Goal: Task Accomplishment & Management: Complete application form

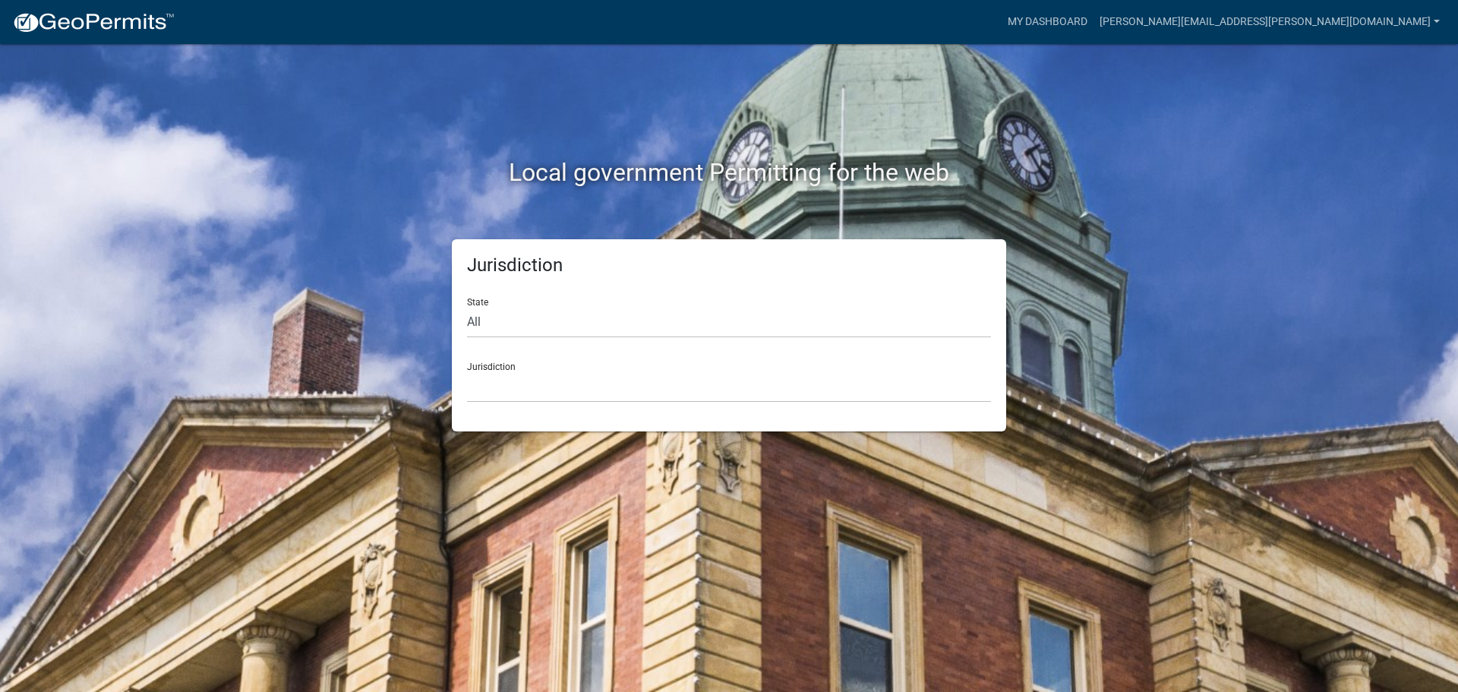
click at [249, 276] on div "Local government Permitting for the web Jurisdiction State All [US_STATE] [US_S…" at bounding box center [729, 346] width 1458 height 692
click at [1120, 219] on div "Local government Permitting for the web" at bounding box center [729, 141] width 866 height 194
click at [564, 317] on select "All [US_STATE] [US_STATE] [US_STATE] [US_STATE] [US_STATE] [US_STATE] [US_STATE…" at bounding box center [729, 322] width 524 height 31
click at [487, 326] on select "All [US_STATE] [US_STATE] [US_STATE] [US_STATE] [US_STATE] [US_STATE] [US_STATE…" at bounding box center [729, 322] width 524 height 31
click at [480, 326] on select "All [US_STATE] [US_STATE] [US_STATE] [US_STATE] [US_STATE] [US_STATE] [US_STATE…" at bounding box center [729, 322] width 524 height 31
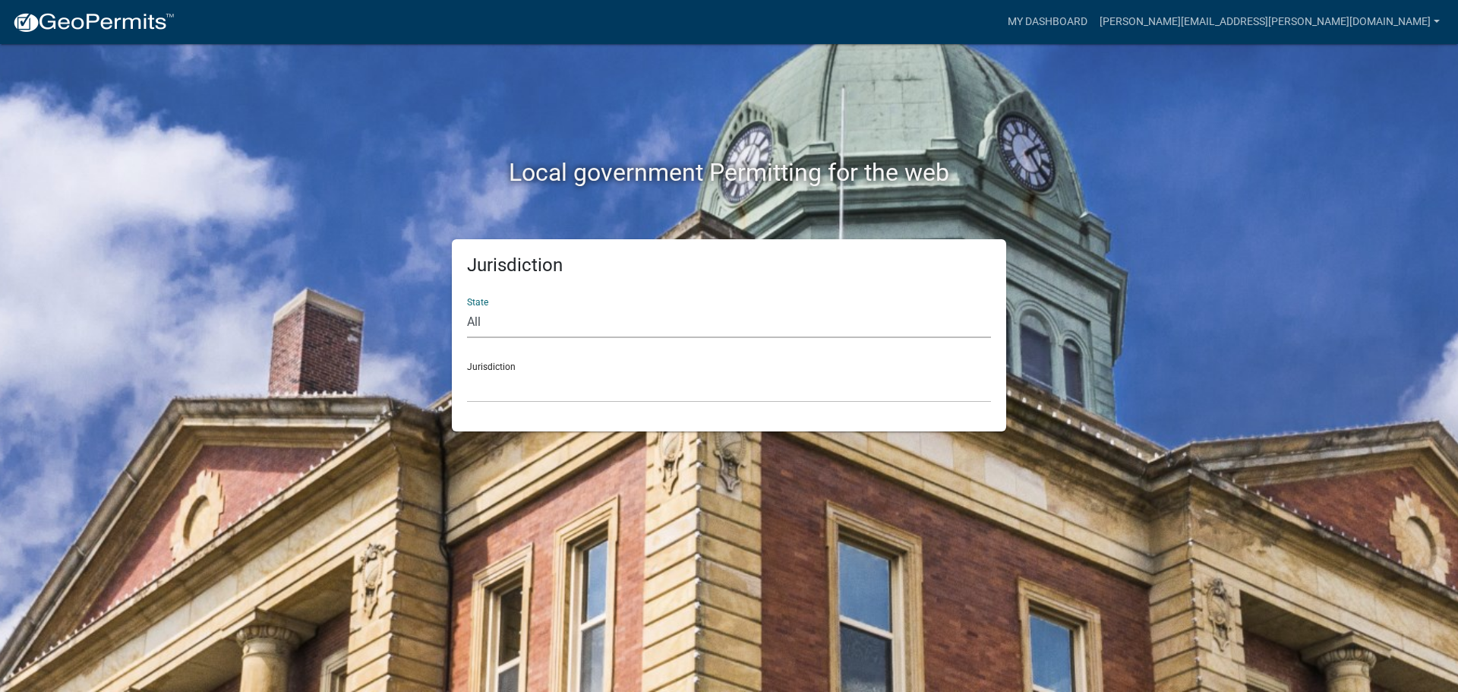
click at [480, 326] on select "All [US_STATE] [US_STATE] [US_STATE] [US_STATE] [US_STATE] [US_STATE] [US_STATE…" at bounding box center [729, 322] width 524 height 31
select select "[US_STATE]"
click at [467, 307] on select "All [US_STATE] [US_STATE] [US_STATE] [US_STATE] [US_STATE] [US_STATE] [US_STATE…" at bounding box center [729, 322] width 524 height 31
click at [501, 382] on select "City of [GEOGRAPHIC_DATA], [US_STATE] City of [GEOGRAPHIC_DATA], [US_STATE] Cit…" at bounding box center [729, 386] width 524 height 31
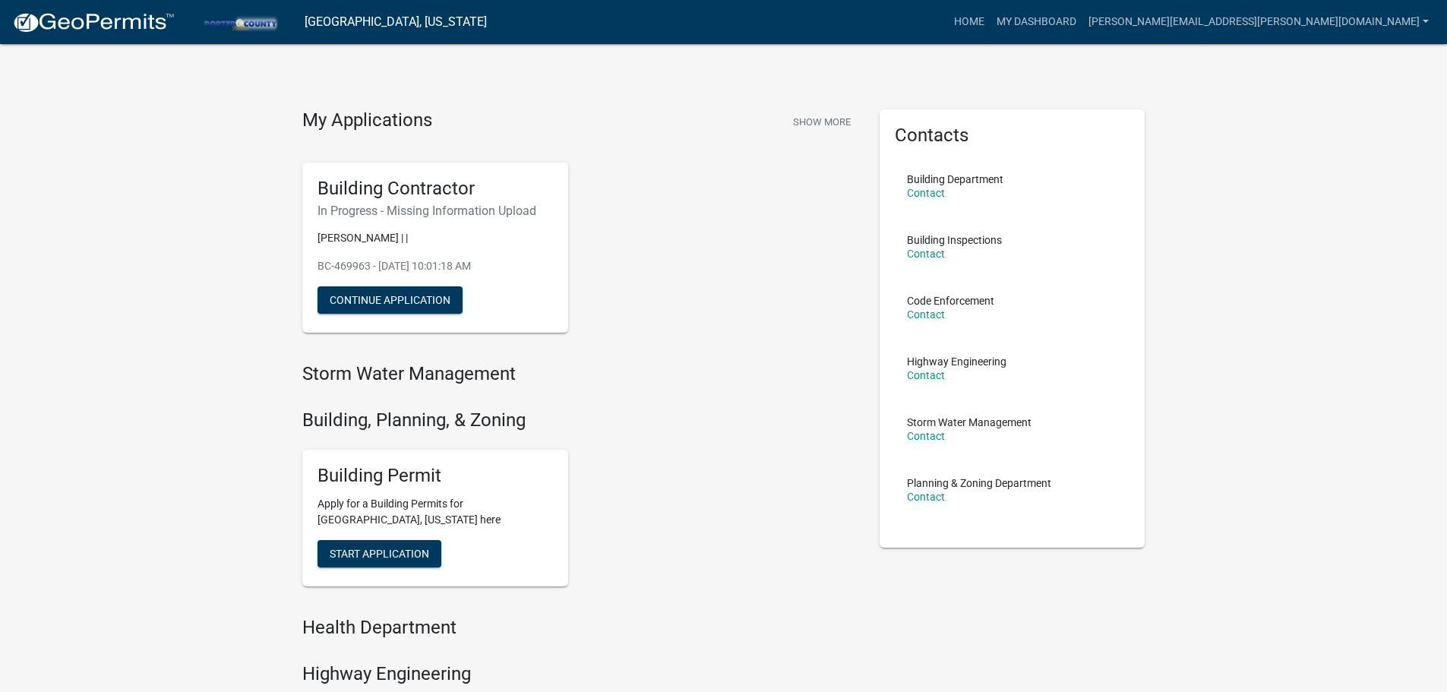
click at [137, 262] on div "My Applications Show More Building Contractor In Progress - Missing Information…" at bounding box center [723, 523] width 1447 height 1047
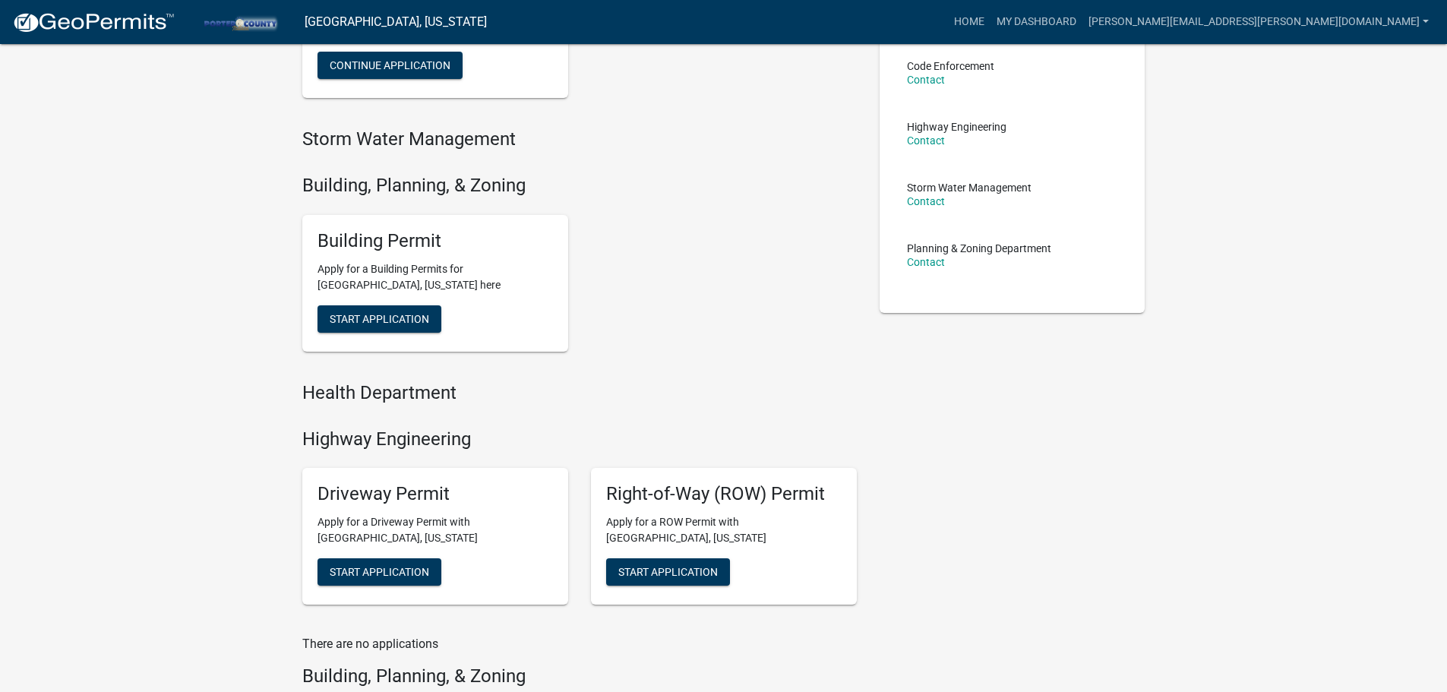
scroll to position [127, 0]
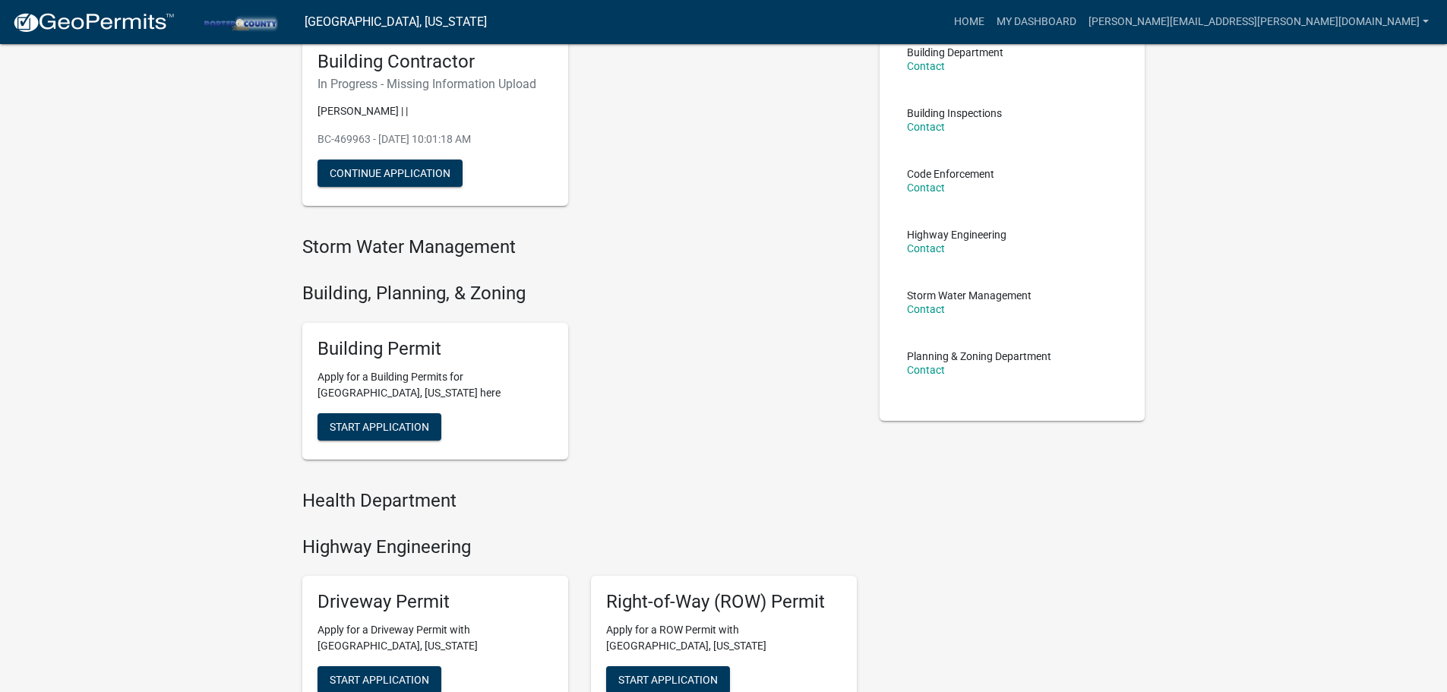
click at [646, 376] on div "Building Permit Apply for a Building Permits for [GEOGRAPHIC_DATA], [US_STATE] …" at bounding box center [579, 391] width 577 height 161
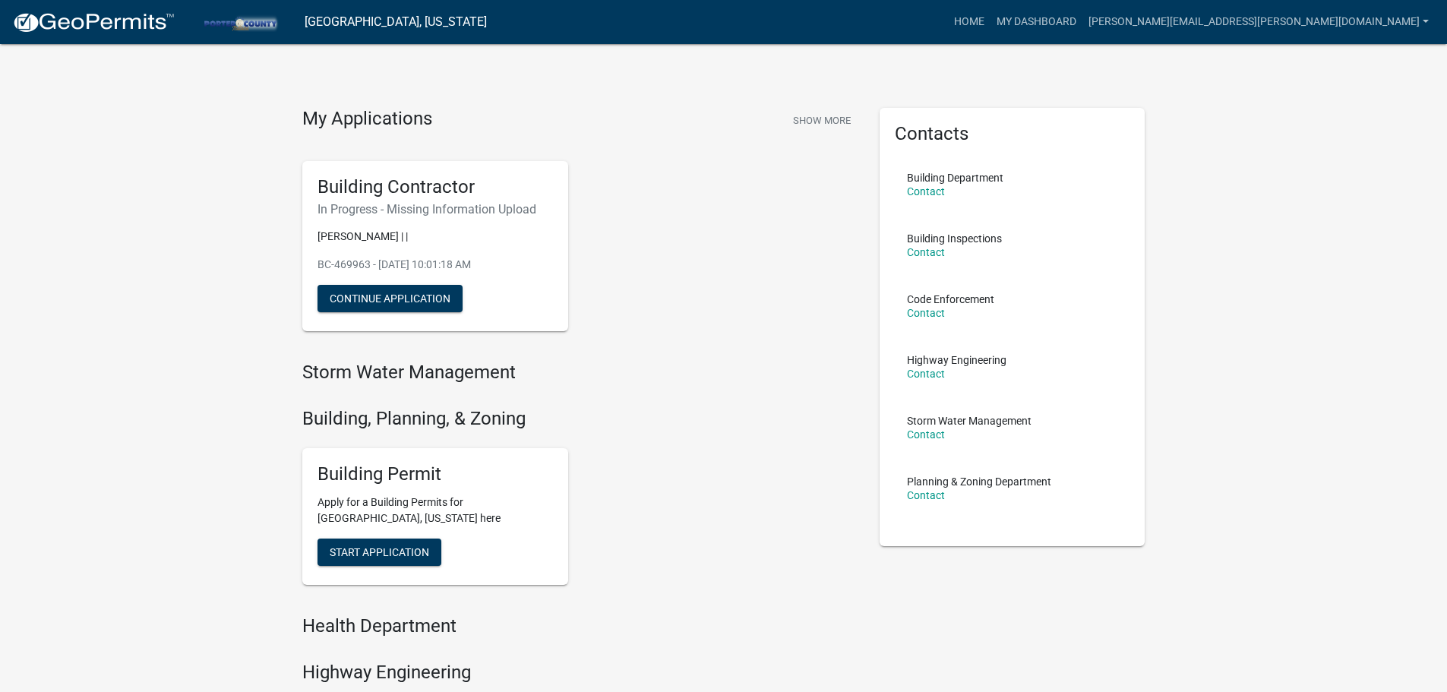
scroll to position [0, 0]
click at [399, 551] on span "Start Application" at bounding box center [379, 553] width 99 height 12
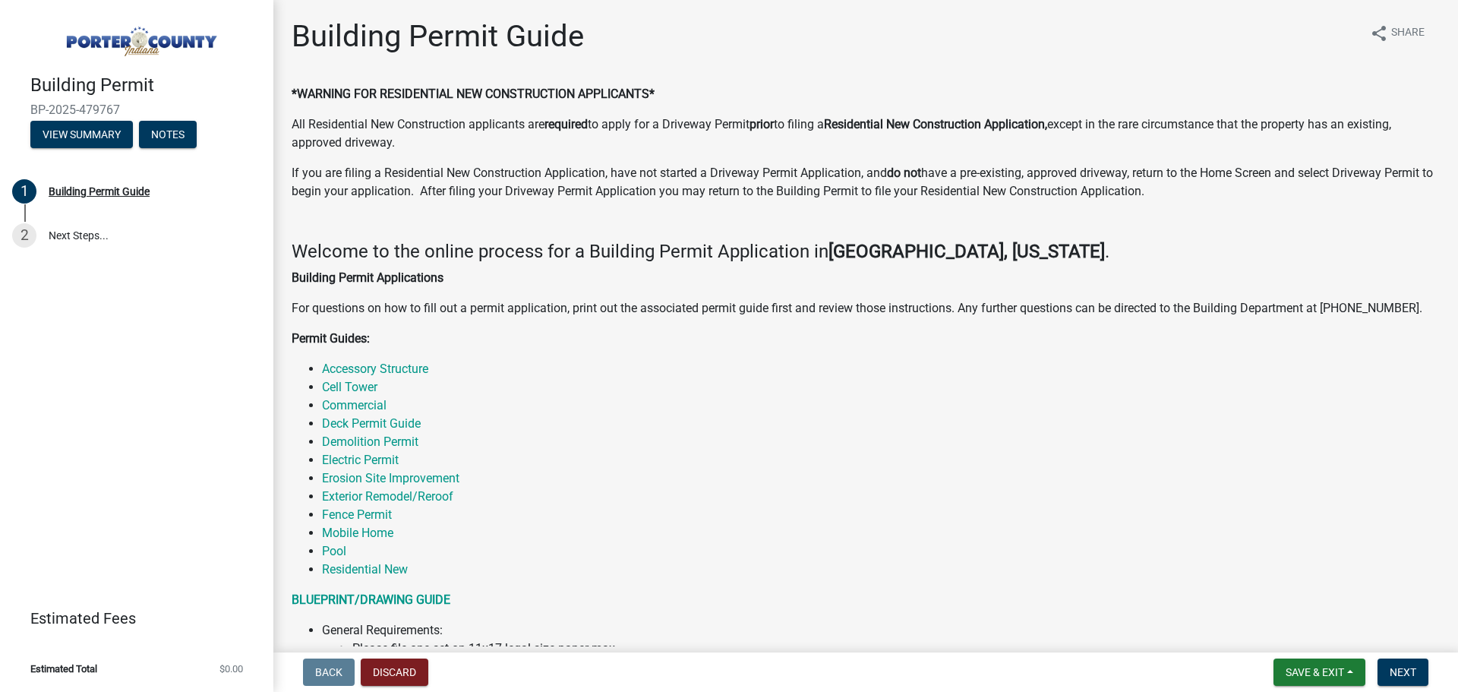
click at [187, 345] on div "Building Permit BP-2025-479767 View Summary Notes 1 Building Permit Guide 2 Nex…" at bounding box center [136, 346] width 273 height 692
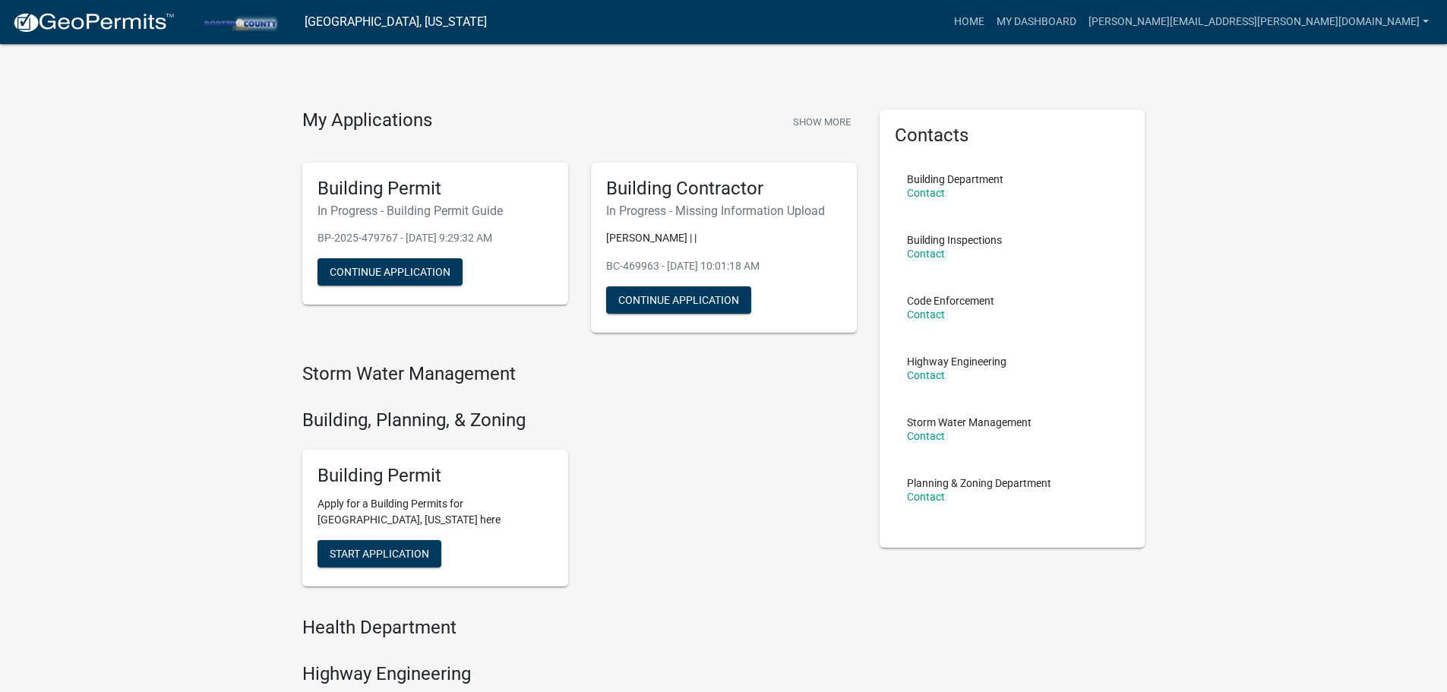
click at [162, 178] on div "My Applications Show More Building Permit In Progress - Building Permit Guide B…" at bounding box center [723, 523] width 1447 height 1047
click at [685, 367] on h4 "Storm Water Management" at bounding box center [579, 374] width 554 height 22
click at [667, 393] on div "Storm Water Management Building, Planning, & Zoning Building Permit Apply for a…" at bounding box center [579, 607] width 554 height 488
click at [172, 295] on div "My Applications Show More Building Permit In Progress - Building Permit Guide B…" at bounding box center [723, 523] width 1447 height 1047
click at [358, 277] on button "Continue Application" at bounding box center [389, 271] width 145 height 27
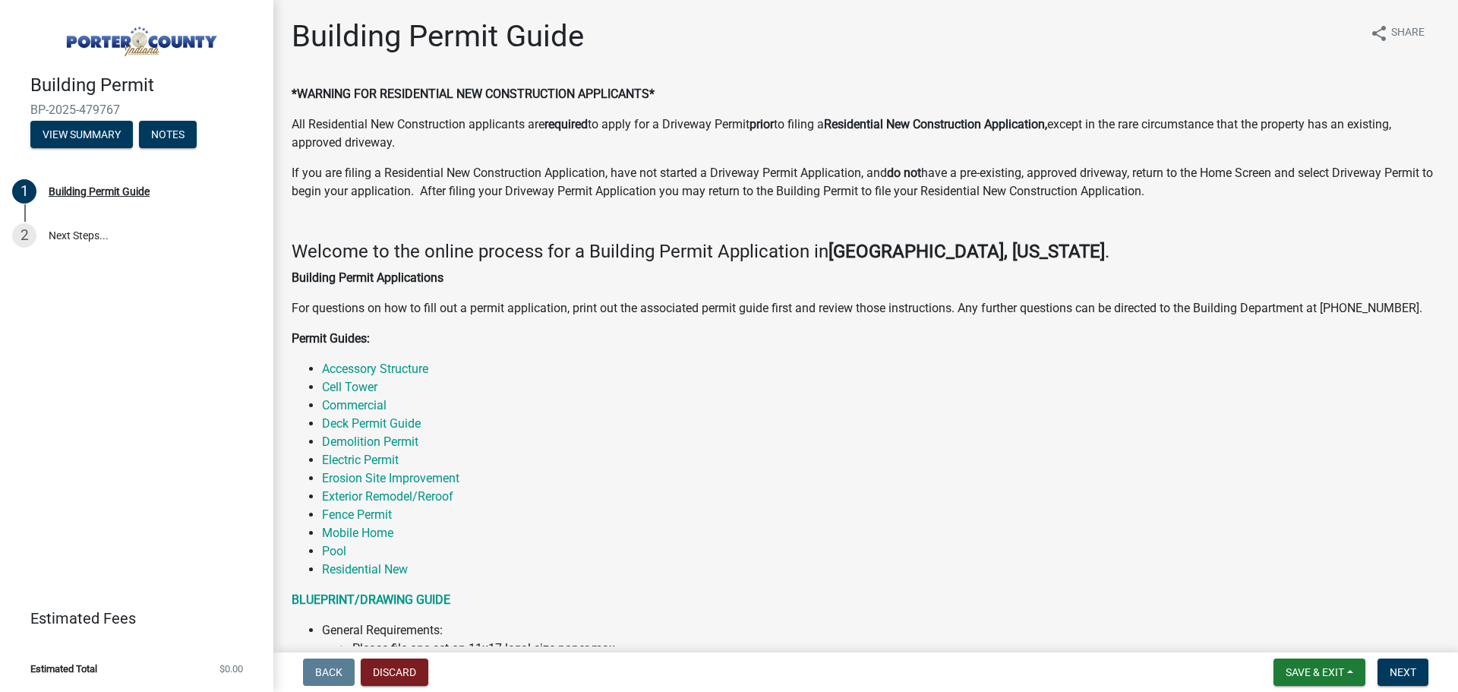
click at [116, 377] on div "Building Permit BP-2025-479767 View Summary Notes 1 Building Permit Guide 2 Nex…" at bounding box center [136, 346] width 273 height 692
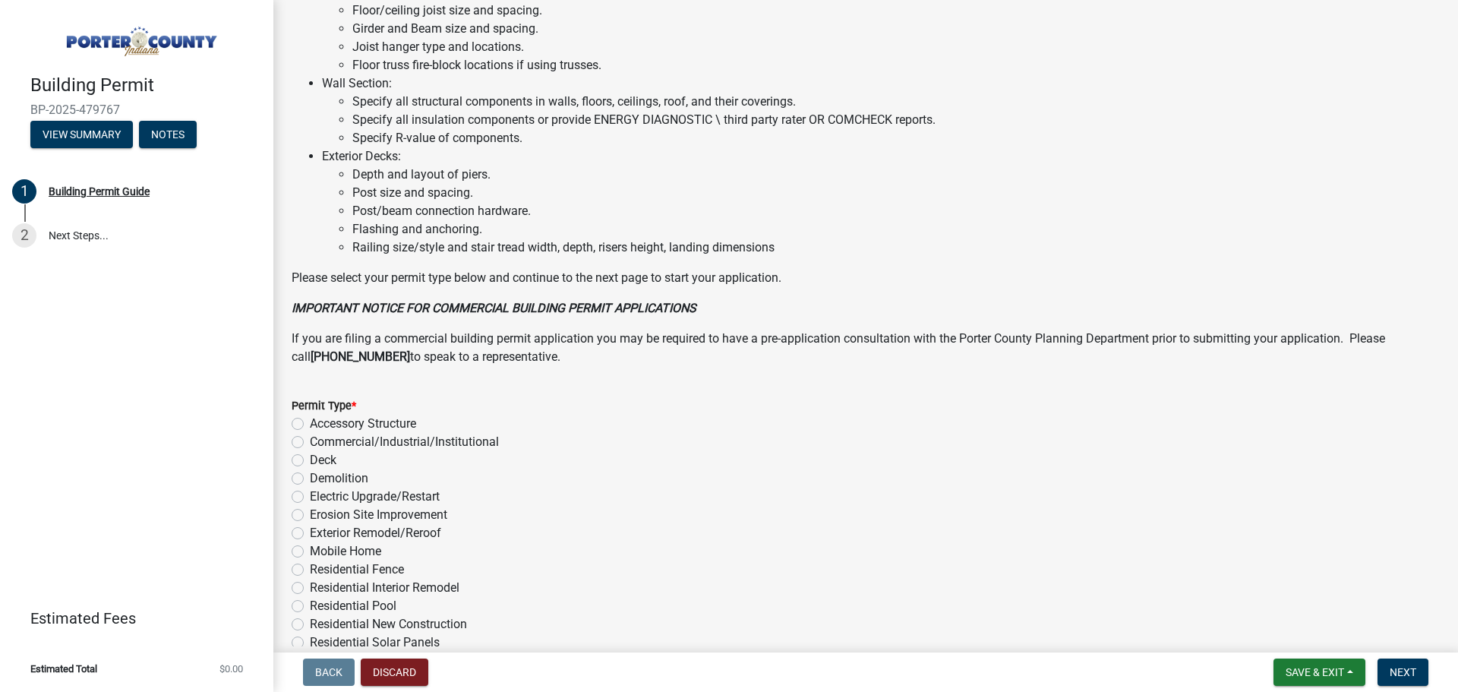
scroll to position [1026, 0]
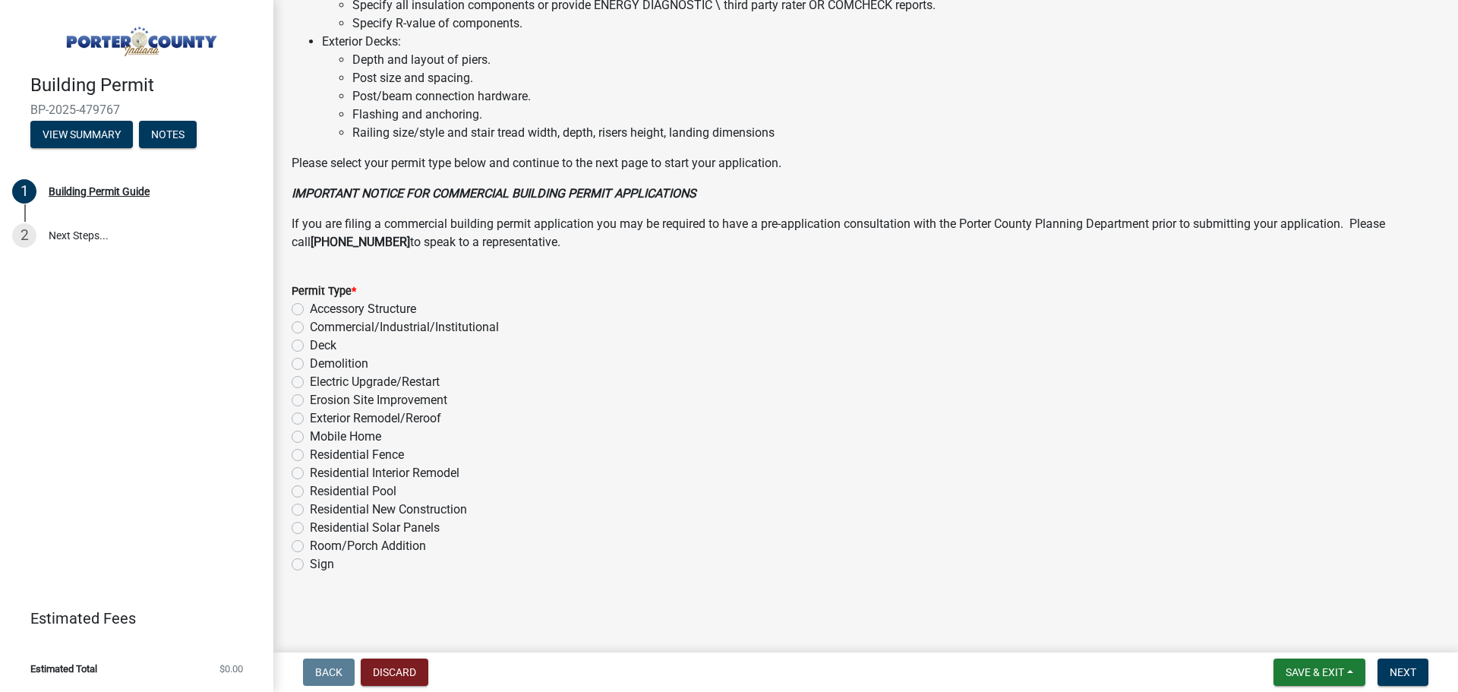
click at [599, 421] on div "Exterior Remodel/Reroof" at bounding box center [866, 418] width 1148 height 18
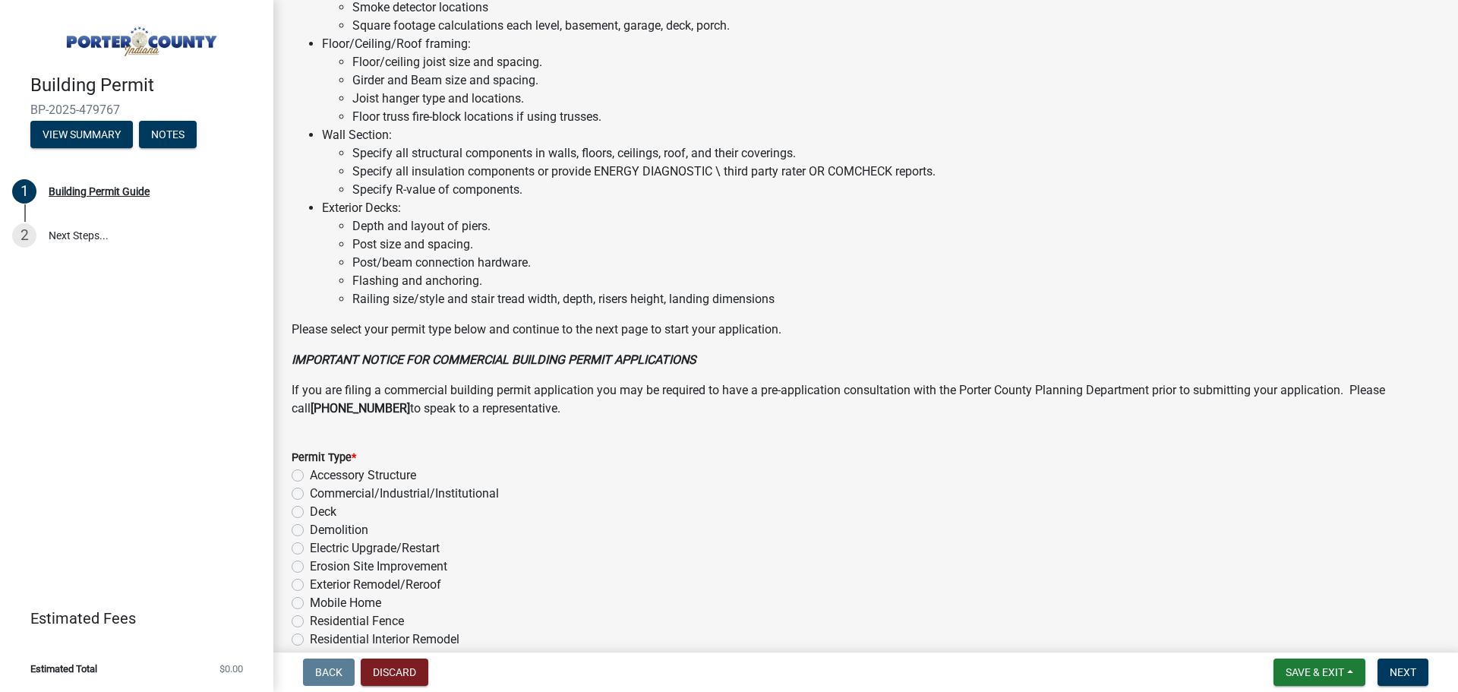
scroll to position [987, 0]
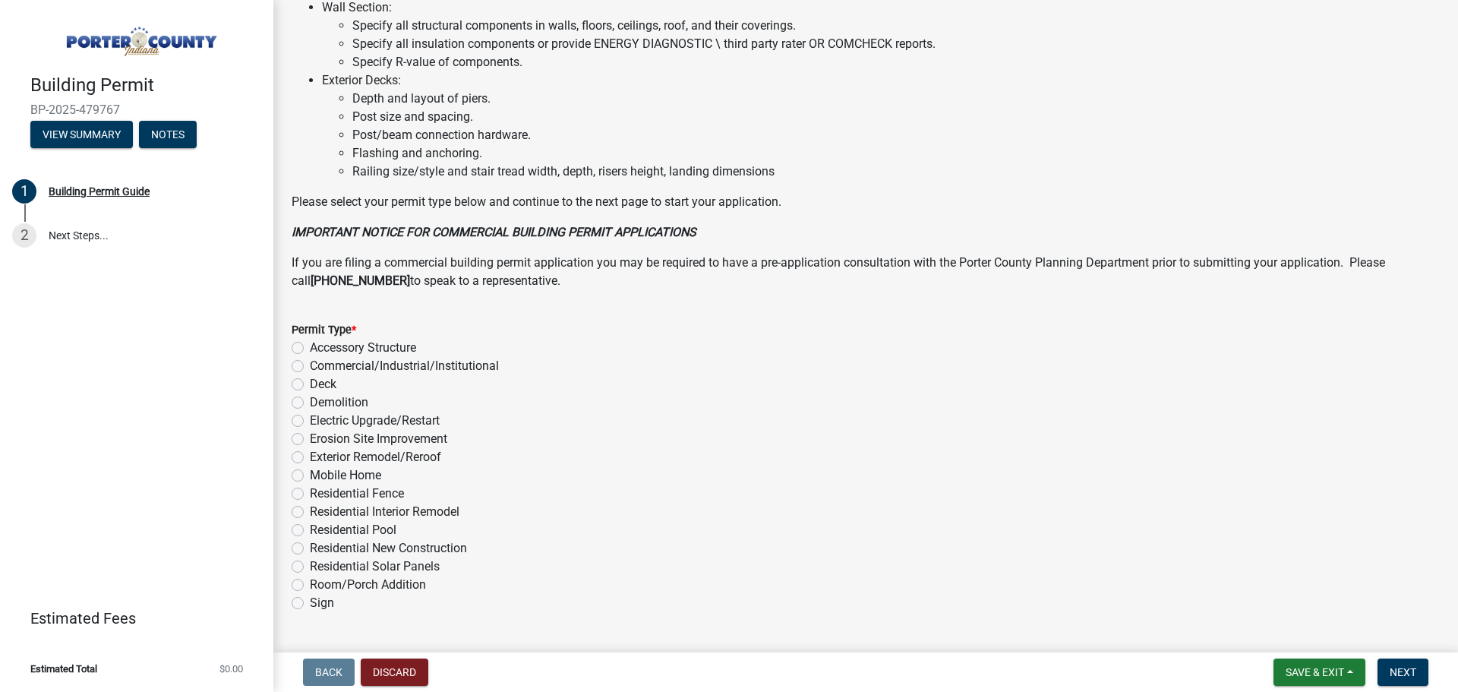
click at [597, 443] on div "Erosion Site Improvement" at bounding box center [866, 439] width 1148 height 18
click at [605, 436] on div "Erosion Site Improvement" at bounding box center [866, 439] width 1148 height 18
click at [534, 438] on div "Erosion Site Improvement" at bounding box center [866, 439] width 1148 height 18
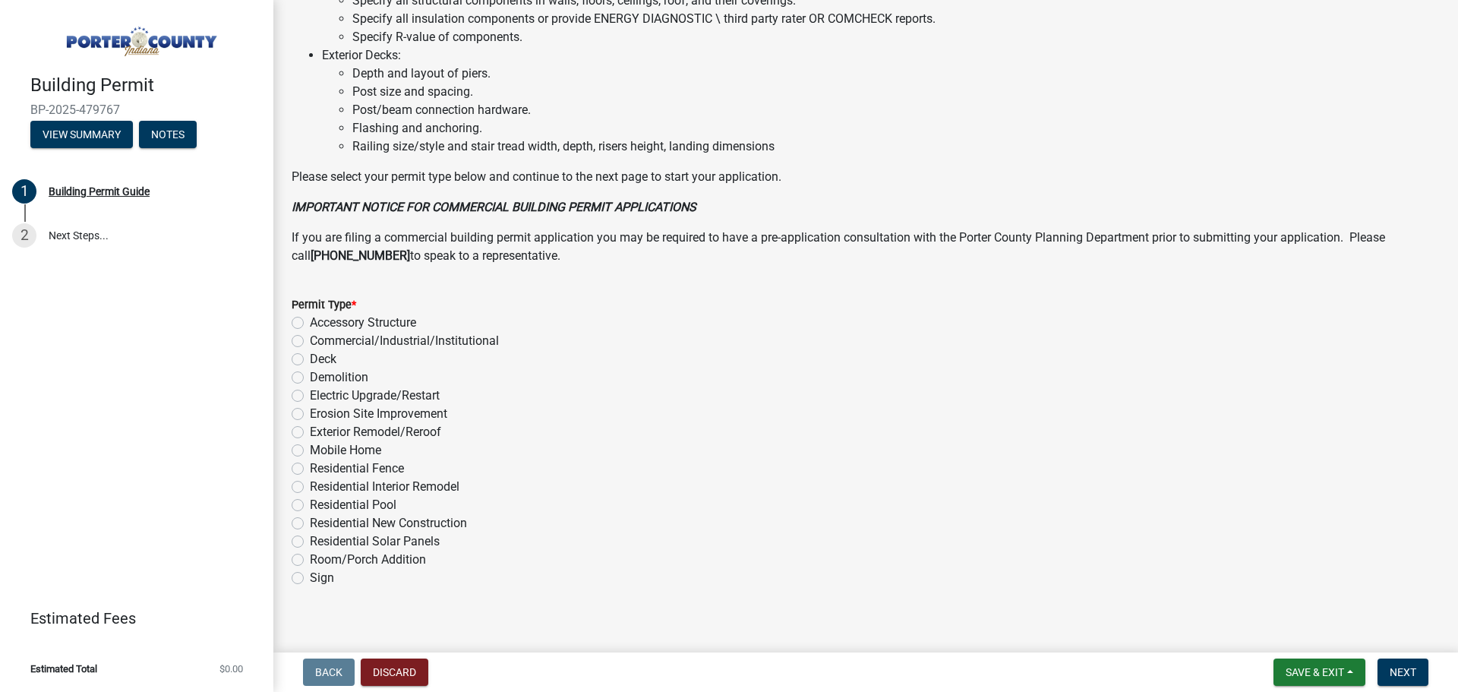
scroll to position [1026, 0]
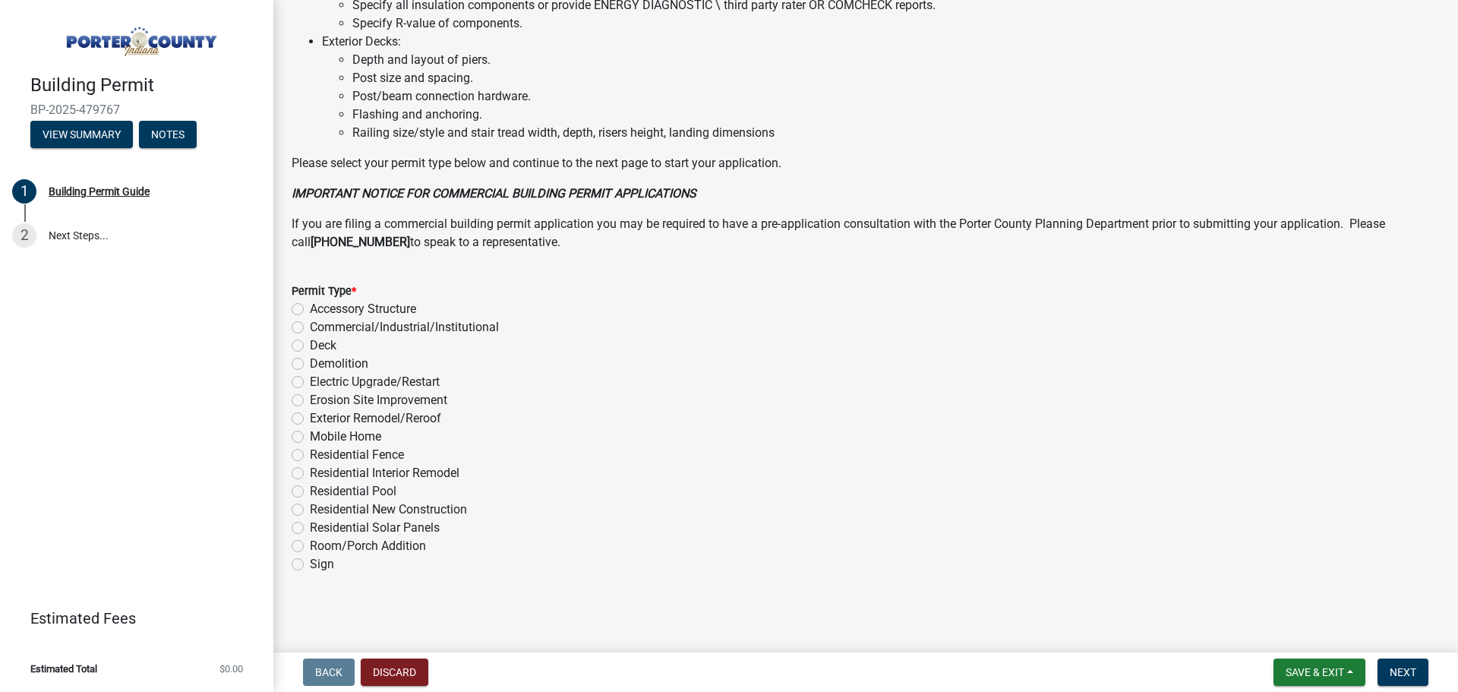
click at [508, 548] on div "Room/Porch Addition" at bounding box center [866, 546] width 1148 height 18
click at [559, 544] on div "Room/Porch Addition" at bounding box center [866, 546] width 1148 height 18
click at [583, 383] on div "Electric Upgrade/Restart" at bounding box center [866, 382] width 1148 height 18
click at [581, 501] on div "Residential New Construction" at bounding box center [866, 510] width 1148 height 18
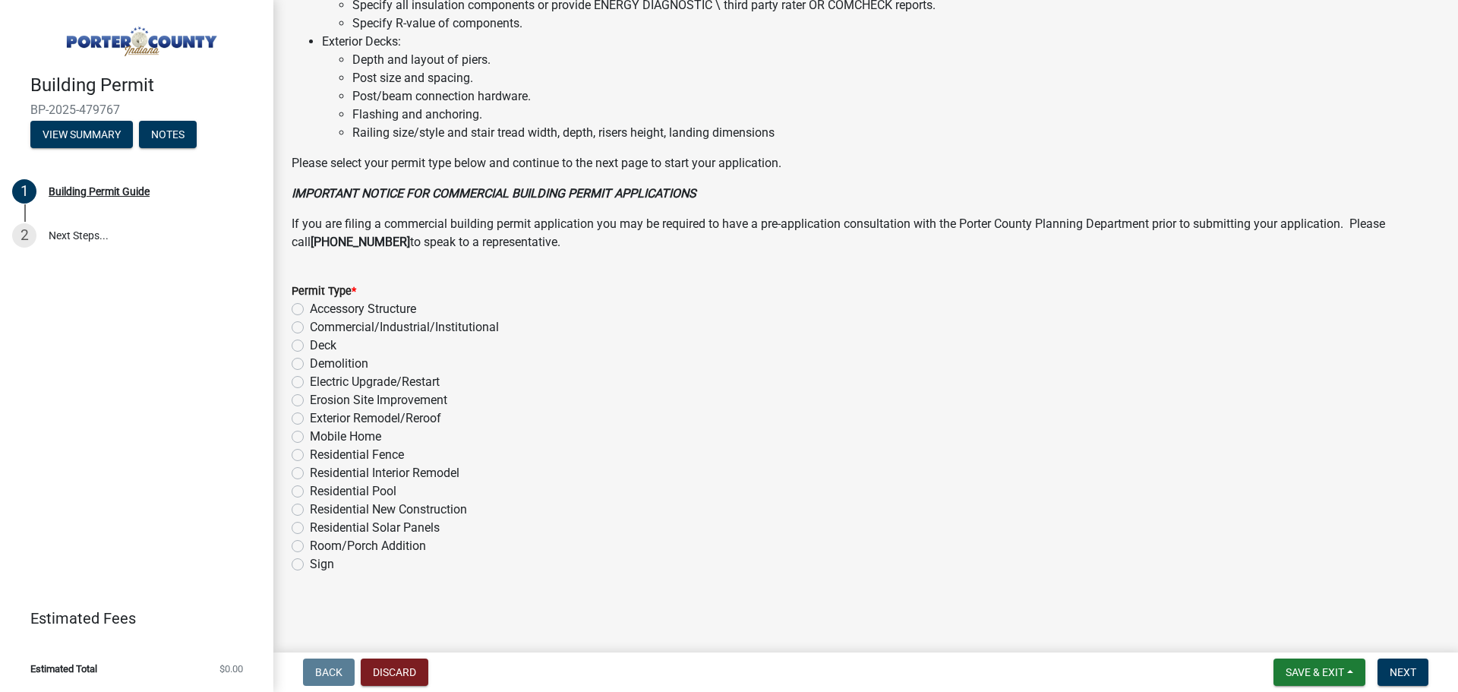
click at [620, 480] on div "Residential Interior Remodel" at bounding box center [866, 473] width 1148 height 18
click at [638, 441] on div "Mobile Home" at bounding box center [866, 437] width 1148 height 18
click at [149, 353] on div "Building Permit BP-2025-479767 View Summary Notes 1 Building Permit Guide 2 Nex…" at bounding box center [136, 346] width 273 height 692
click at [46, 422] on div "Building Permit BP-2025-479767 View Summary Notes 1 Building Permit Guide 2 Nex…" at bounding box center [136, 346] width 273 height 692
click at [534, 409] on div "Exterior Remodel/Reroof" at bounding box center [866, 418] width 1148 height 18
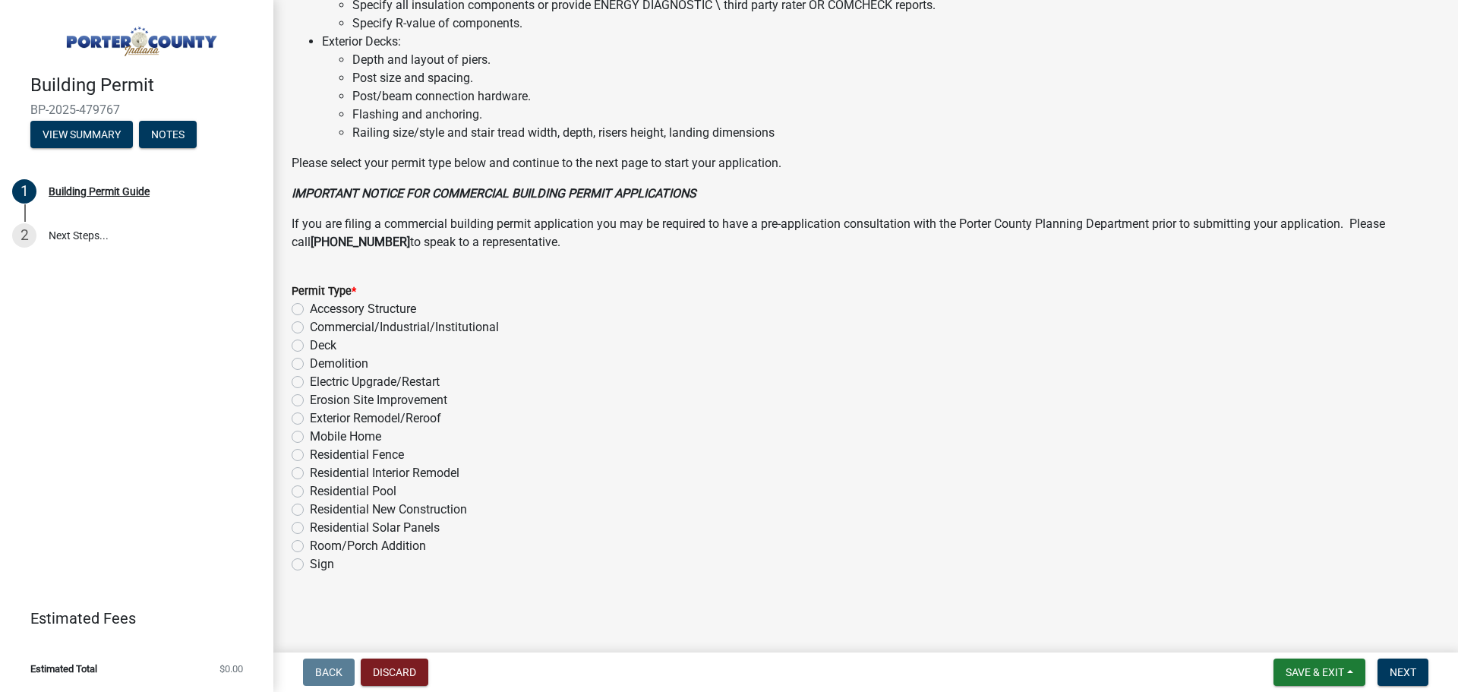
click at [169, 380] on div "Building Permit BP-2025-479767 View Summary Notes 1 Building Permit Guide 2 Nex…" at bounding box center [136, 346] width 273 height 692
click at [558, 454] on div "Residential Fence" at bounding box center [866, 455] width 1148 height 18
click at [245, 466] on div "Building Permit BP-2025-479767 View Summary Notes 1 Building Permit Guide 2 Nex…" at bounding box center [136, 346] width 273 height 692
click at [703, 478] on div "Residential Interior Remodel" at bounding box center [866, 473] width 1148 height 18
click at [774, 510] on div "Residential New Construction" at bounding box center [866, 510] width 1148 height 18
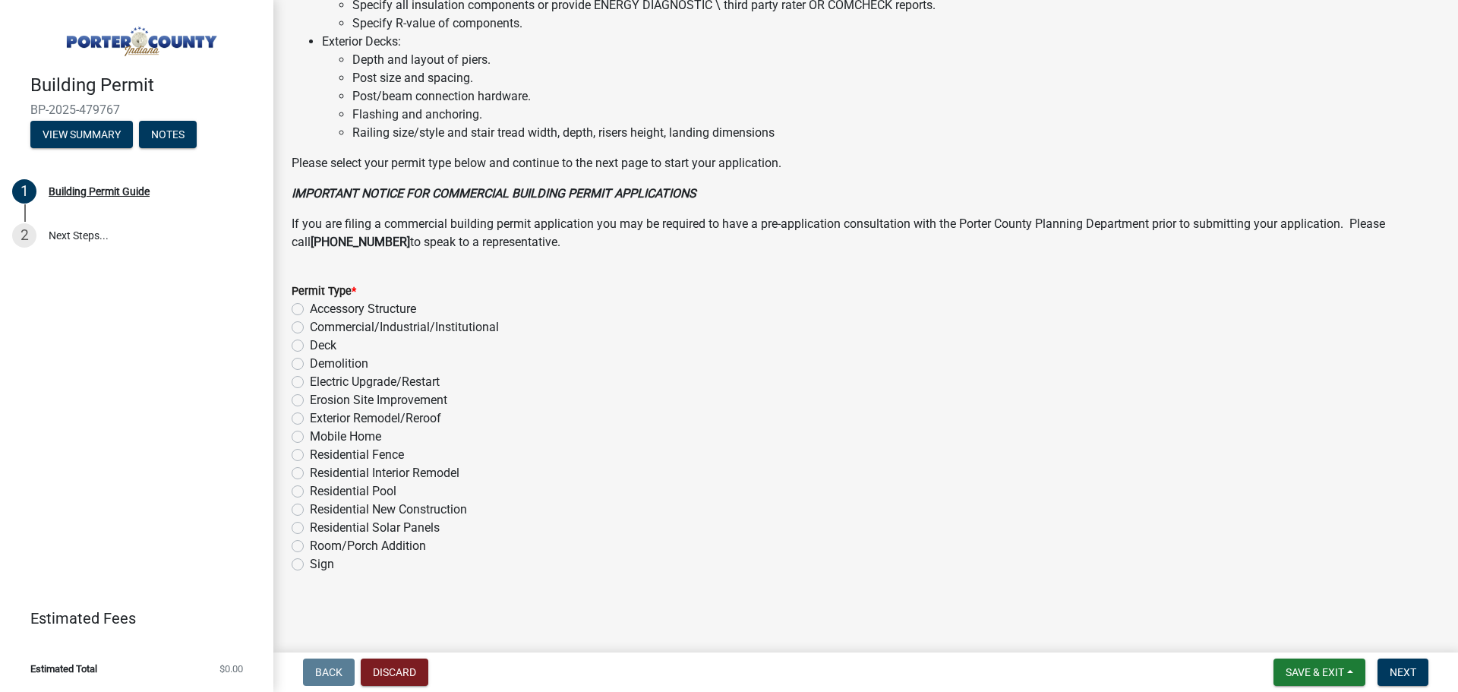
click at [801, 446] on div "Residential Fence" at bounding box center [866, 455] width 1148 height 18
click at [671, 482] on div "Residential Pool" at bounding box center [866, 491] width 1148 height 18
click at [671, 472] on div "Residential Interior Remodel" at bounding box center [866, 473] width 1148 height 18
click at [412, 670] on button "Discard" at bounding box center [395, 671] width 68 height 27
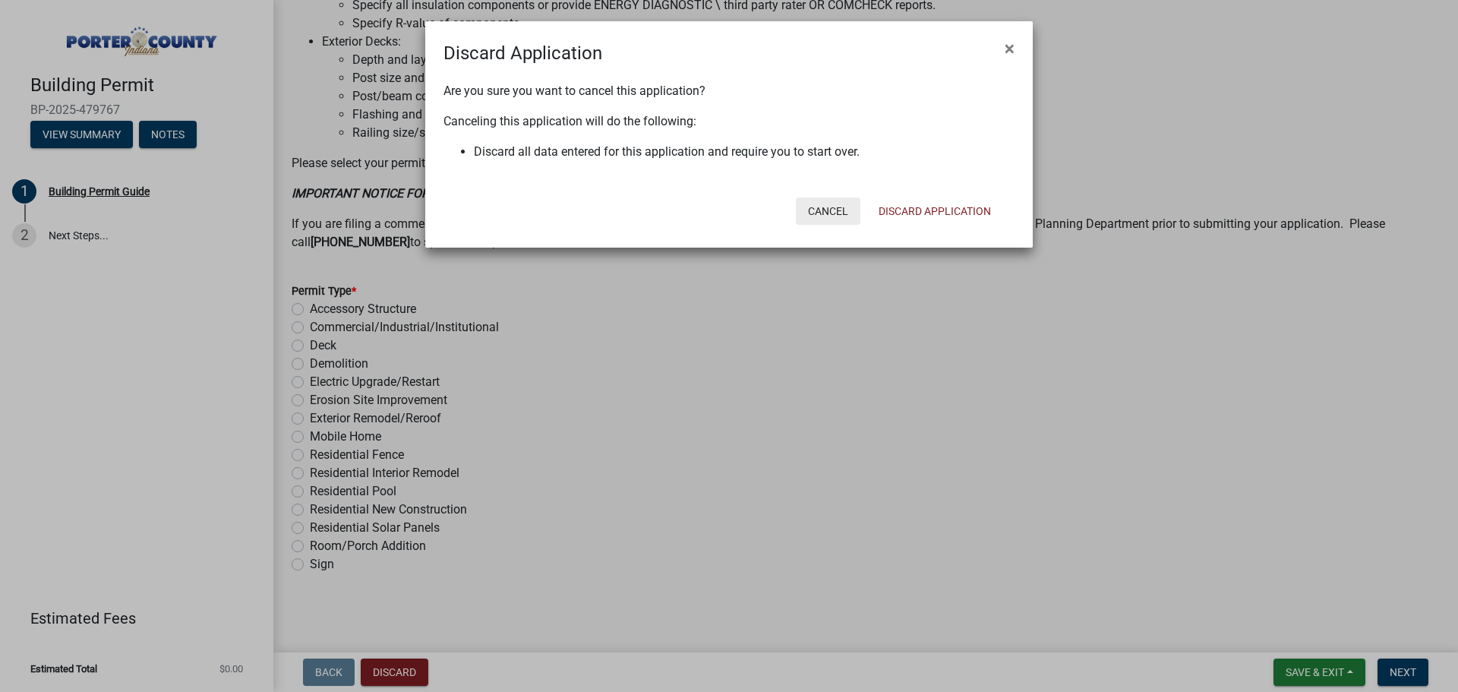
click at [825, 211] on button "Cancel" at bounding box center [828, 210] width 65 height 27
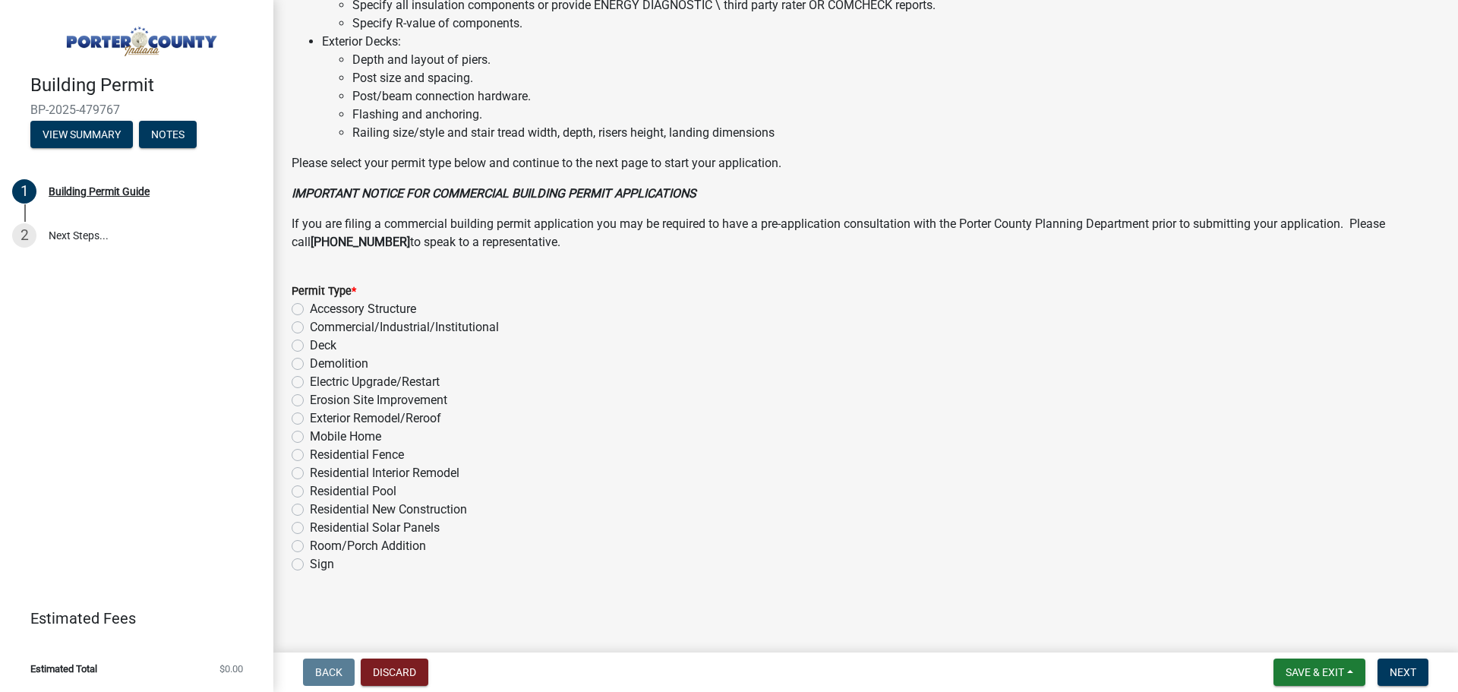
click at [828, 339] on div "Deck" at bounding box center [866, 345] width 1148 height 18
click at [412, 669] on button "Discard" at bounding box center [395, 671] width 68 height 27
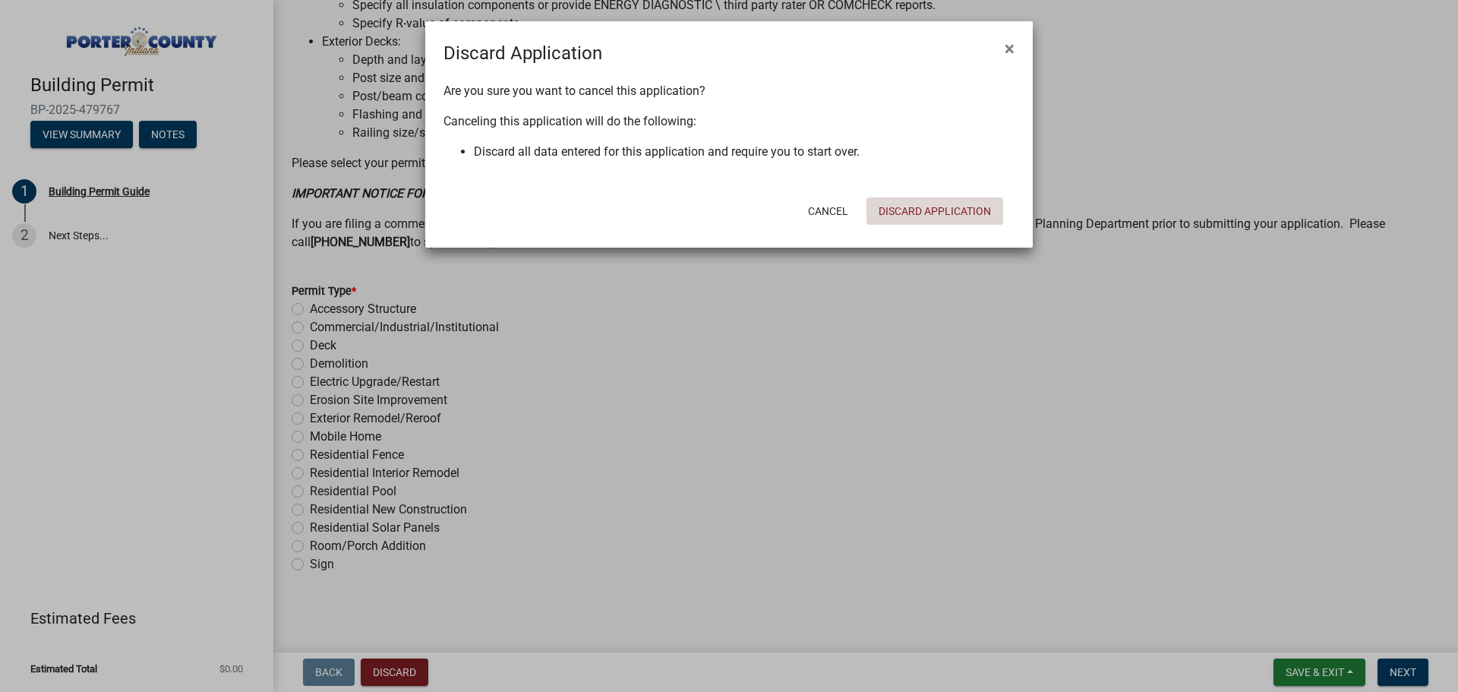
click at [990, 209] on button "Discard Application" at bounding box center [935, 210] width 137 height 27
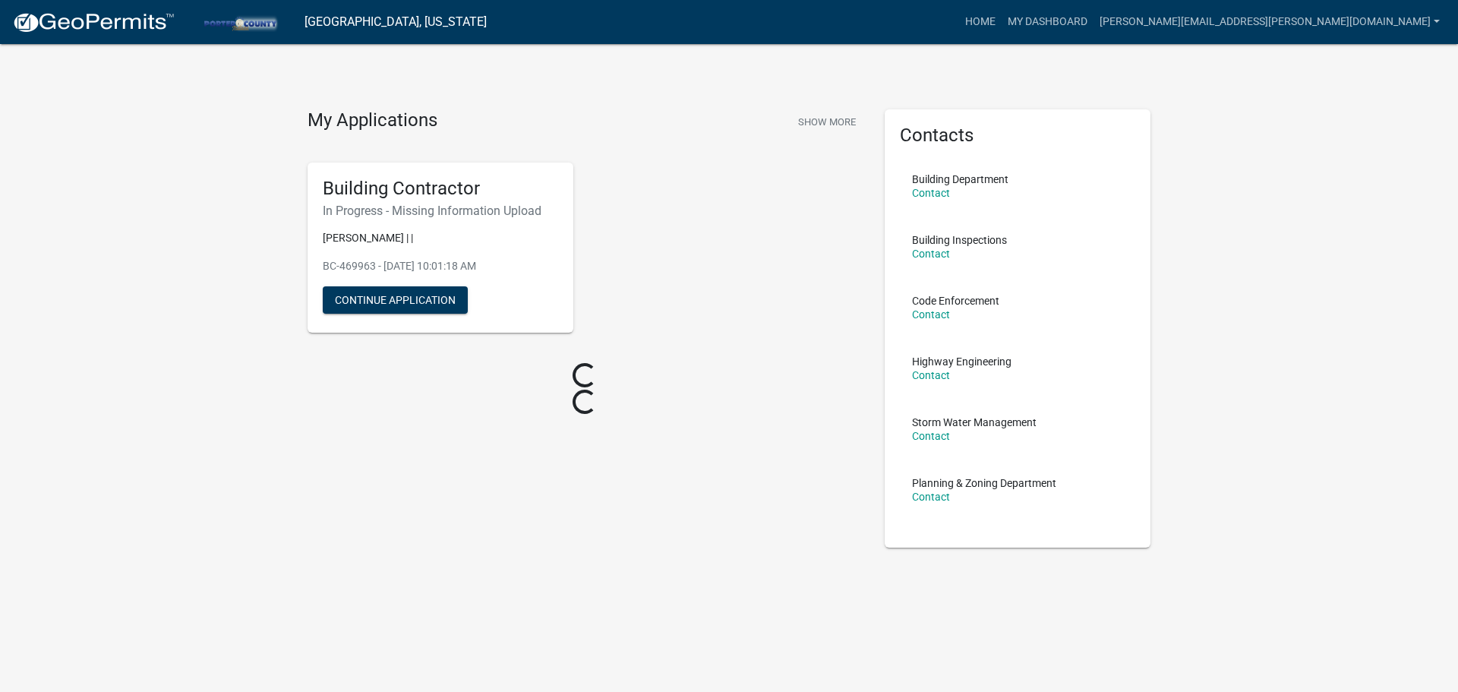
click at [284, 375] on div "My Applications Show More Building Contractor In Progress - Missing Information…" at bounding box center [729, 324] width 1458 height 648
